Goal: Transaction & Acquisition: Download file/media

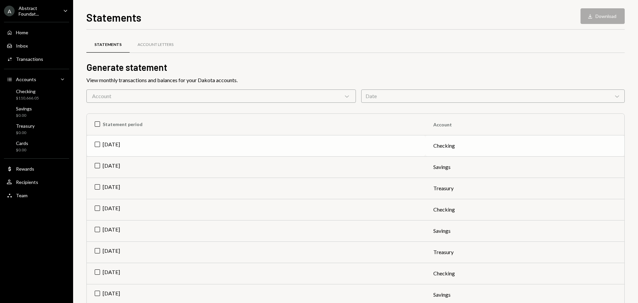
click at [193, 146] on td "Sep 2025" at bounding box center [256, 145] width 339 height 21
click at [592, 14] on icon "Download" at bounding box center [590, 16] width 7 height 7
